Goal: Information Seeking & Learning: Learn about a topic

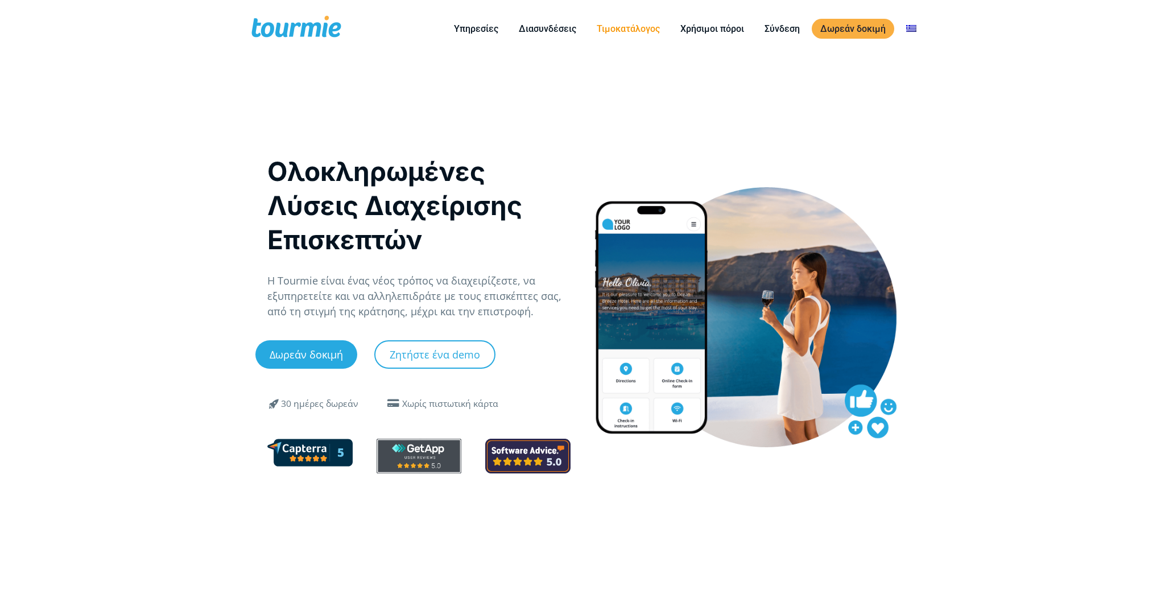
click at [640, 31] on link "Τιμοκατάλογος" at bounding box center [628, 29] width 80 height 14
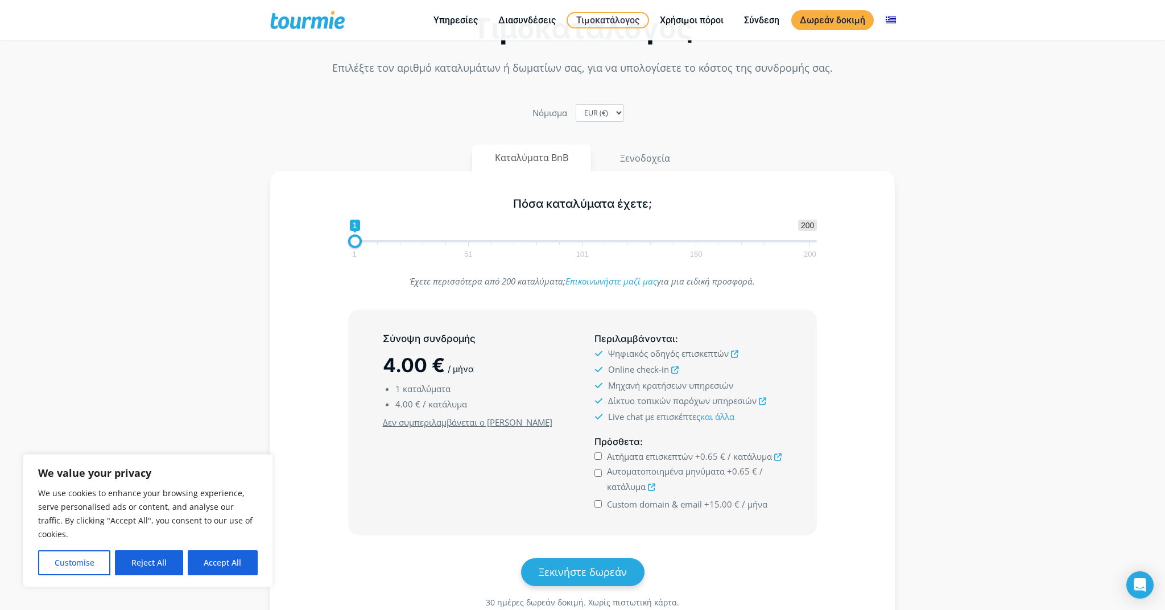
scroll to position [92, 0]
drag, startPoint x: 360, startPoint y: 244, endPoint x: 469, endPoint y: 256, distance: 110.0
click at [469, 256] on span "1 200 0 0 50 1 51 101 150 200" at bounding box center [582, 239] width 469 height 37
drag, startPoint x: 459, startPoint y: 245, endPoint x: 432, endPoint y: 242, distance: 26.9
click at [432, 242] on span at bounding box center [433, 243] width 14 height 14
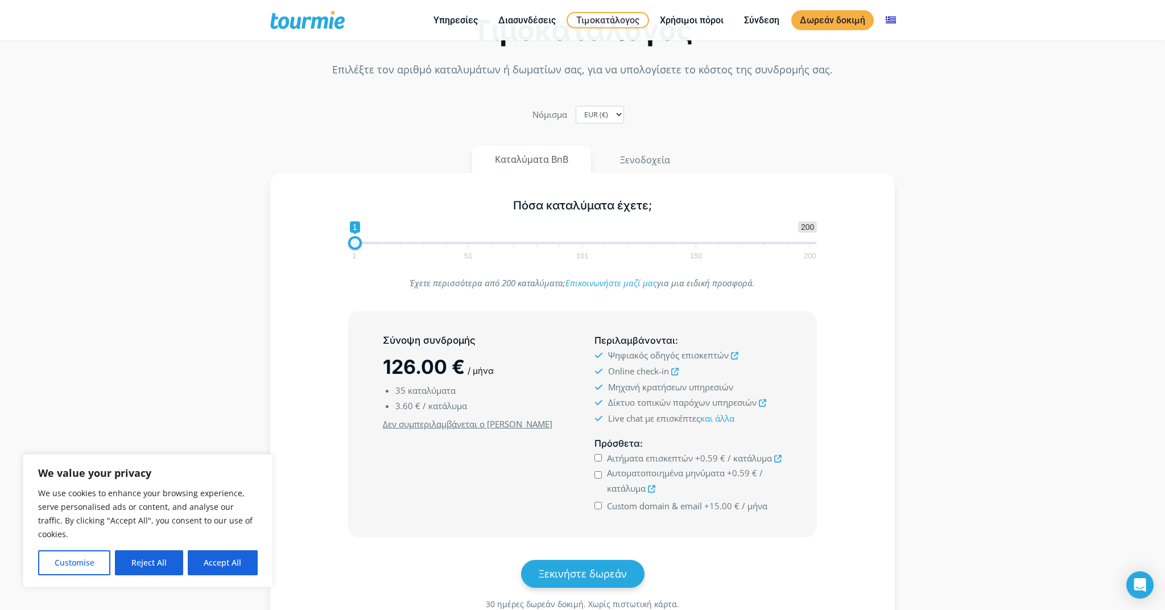
drag, startPoint x: 411, startPoint y: 242, endPoint x: 340, endPoint y: 236, distance: 71.4
click at [340, 236] on div "1 200 0 0 1 1 51 101 150 200 1" at bounding box center [582, 239] width 493 height 37
drag, startPoint x: 353, startPoint y: 241, endPoint x: 597, endPoint y: 261, distance: 244.4
click at [597, 261] on div "Πόσα καταλύματα έχετε; 1 200 0 0 108 1 51 101 150 200 108" at bounding box center [582, 227] width 493 height 74
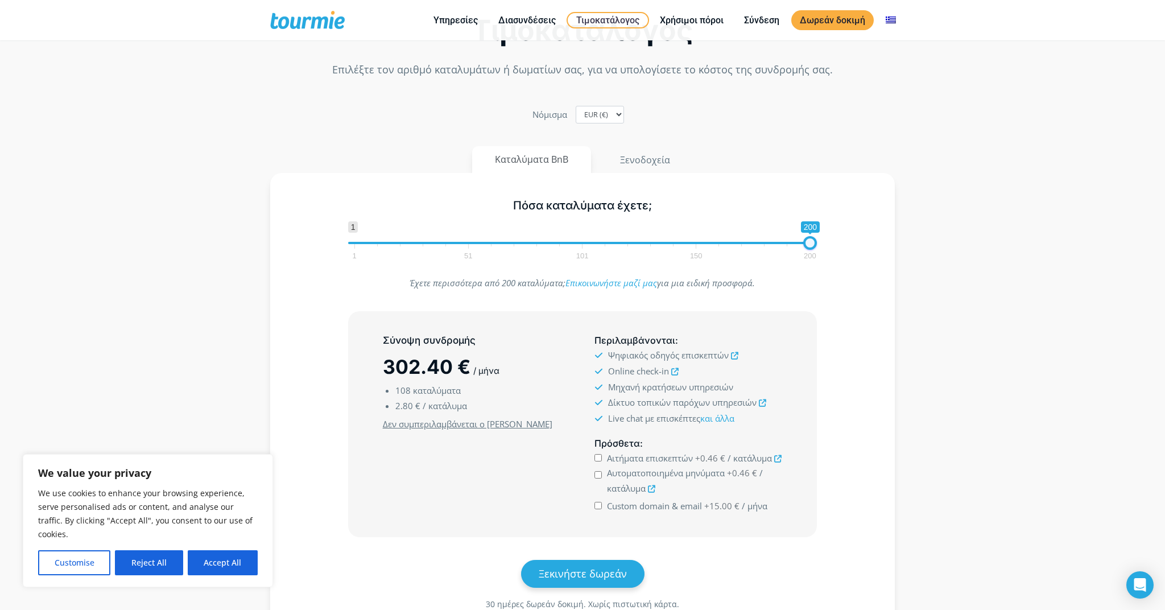
drag, startPoint x: 666, startPoint y: 262, endPoint x: 822, endPoint y: 262, distance: 155.9
click at [822, 263] on div "Πόσα καταλύματα έχετε; 1 200 0 0 200 1 51 101 150 200 200" at bounding box center [582, 227] width 493 height 74
drag, startPoint x: 809, startPoint y: 244, endPoint x: 596, endPoint y: 237, distance: 212.9
click at [596, 237] on span at bounding box center [598, 243] width 14 height 14
drag, startPoint x: 594, startPoint y: 238, endPoint x: 542, endPoint y: 239, distance: 51.2
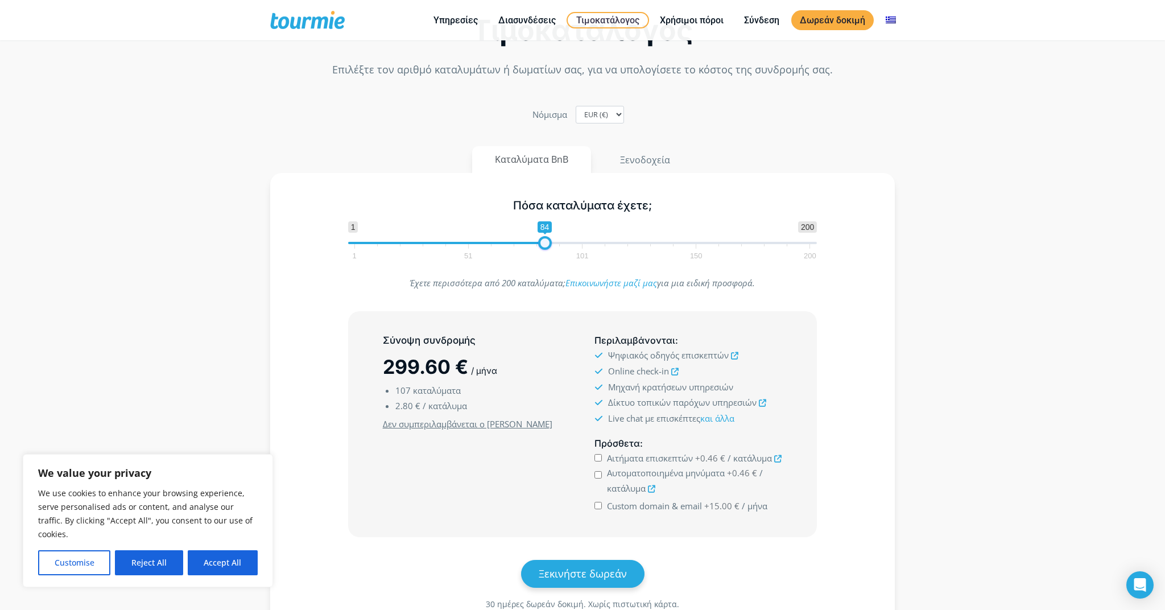
click at [542, 239] on span at bounding box center [545, 243] width 14 height 14
drag, startPoint x: 541, startPoint y: 239, endPoint x: 443, endPoint y: 235, distance: 98.0
click at [443, 235] on span "1 200 0 0 42 1 51 101 150 200" at bounding box center [582, 239] width 469 height 37
drag, startPoint x: 441, startPoint y: 235, endPoint x: 376, endPoint y: 238, distance: 65.5
click at [376, 238] on span "1 200 0 0 11 1 51 101 150 200" at bounding box center [582, 239] width 469 height 37
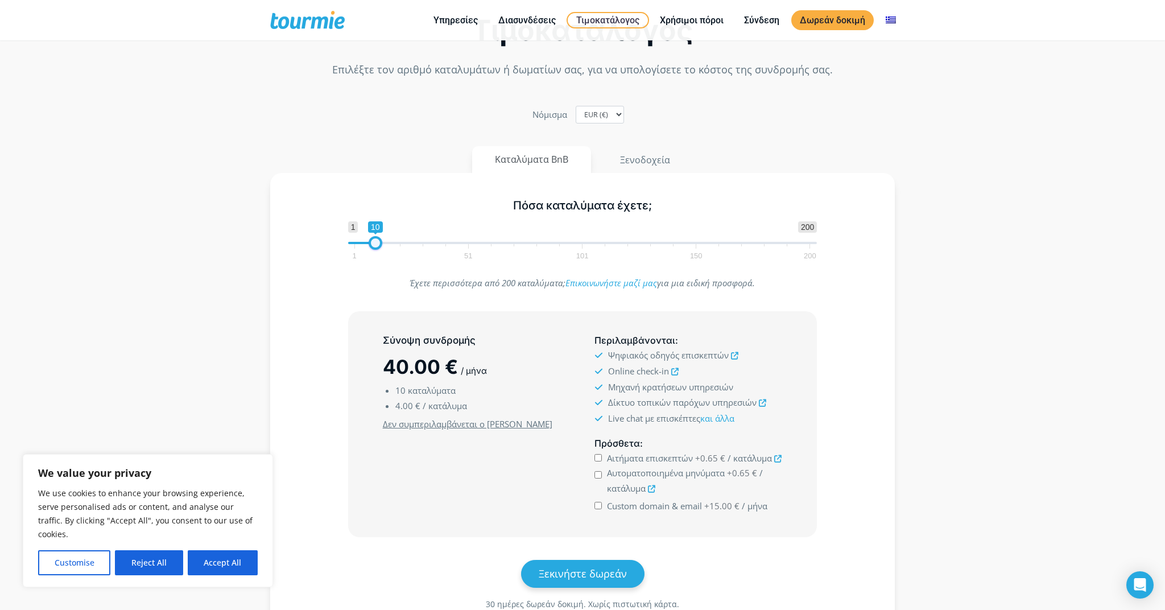
type input "1"
drag, startPoint x: 376, startPoint y: 242, endPoint x: 337, endPoint y: 238, distance: 39.4
click at [337, 238] on div "1 200 0 0 1 1 51 101 150 200 1" at bounding box center [582, 239] width 493 height 37
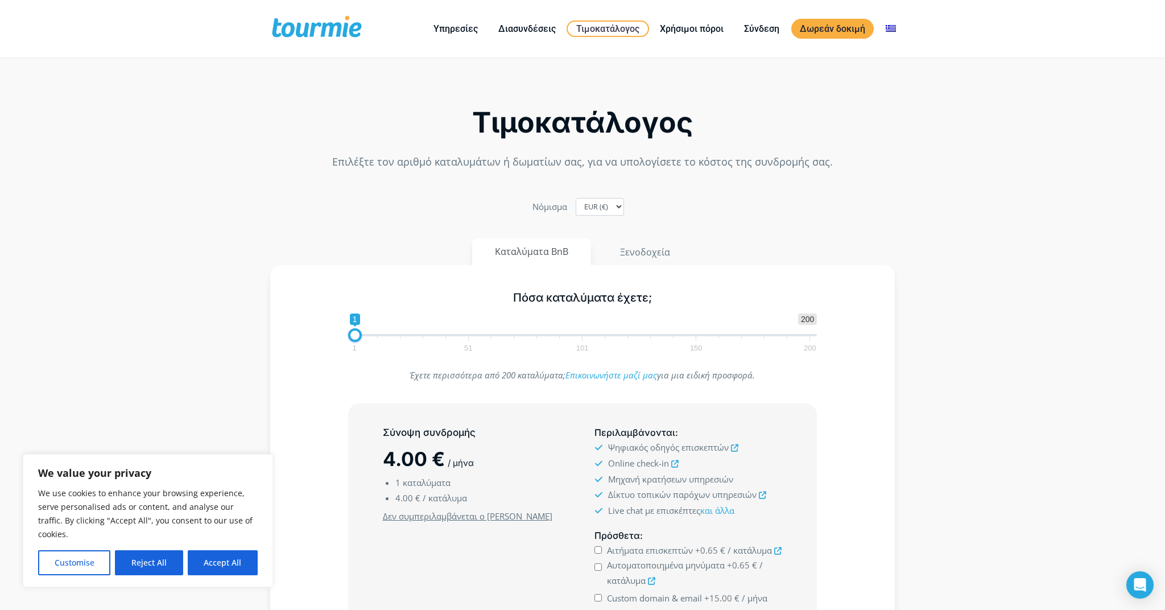
scroll to position [0, 0]
